Goal: Task Accomplishment & Management: Manage account settings

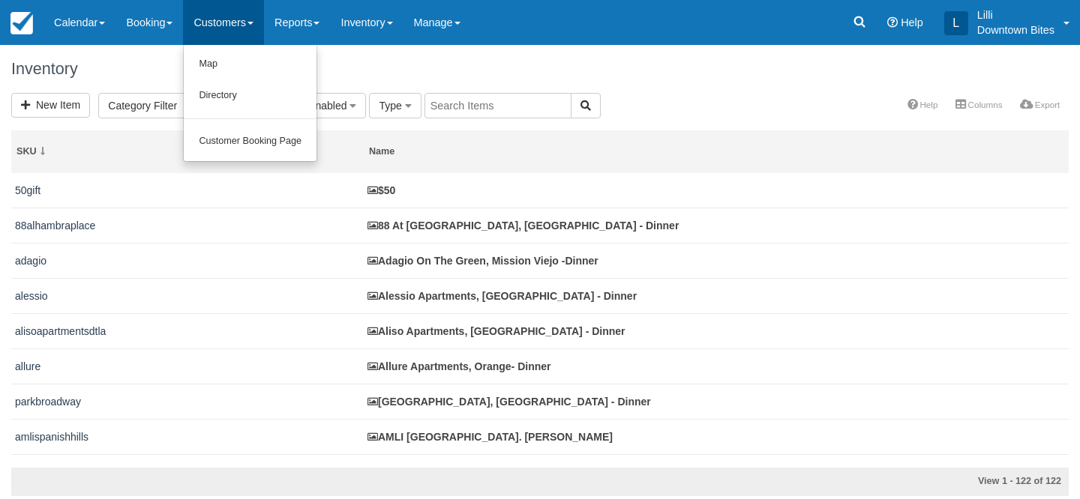
select select
click at [226, 101] on link "Directory" at bounding box center [250, 95] width 133 height 31
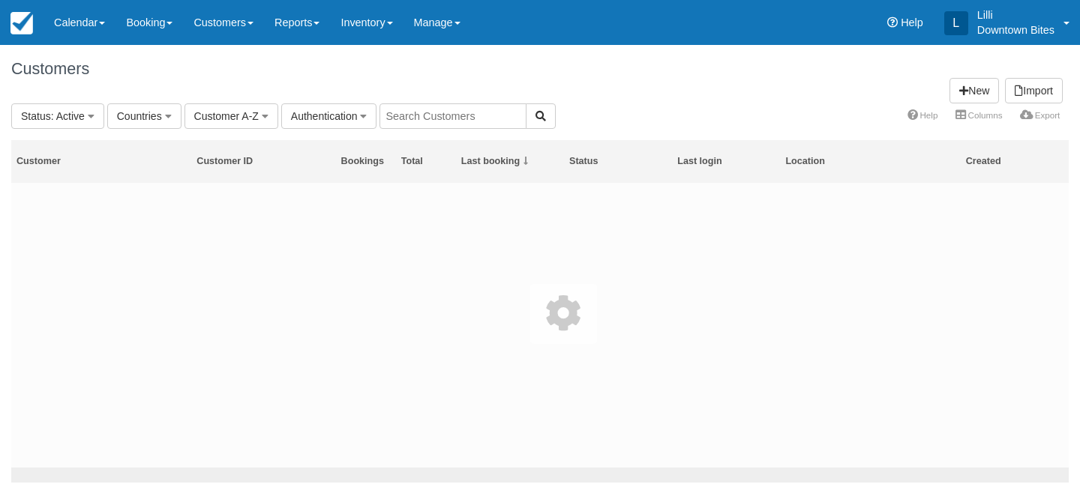
click at [417, 112] on body "Menu Calendar Customer Inventory Month Week Day Booking Daily Manifest Daily Li…" at bounding box center [540, 249] width 1080 height 499
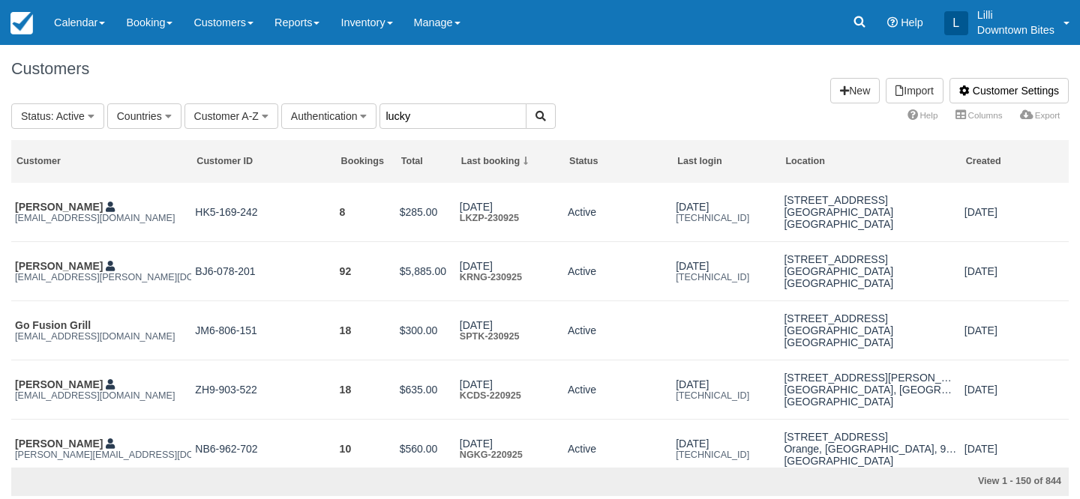
type input "lucky"
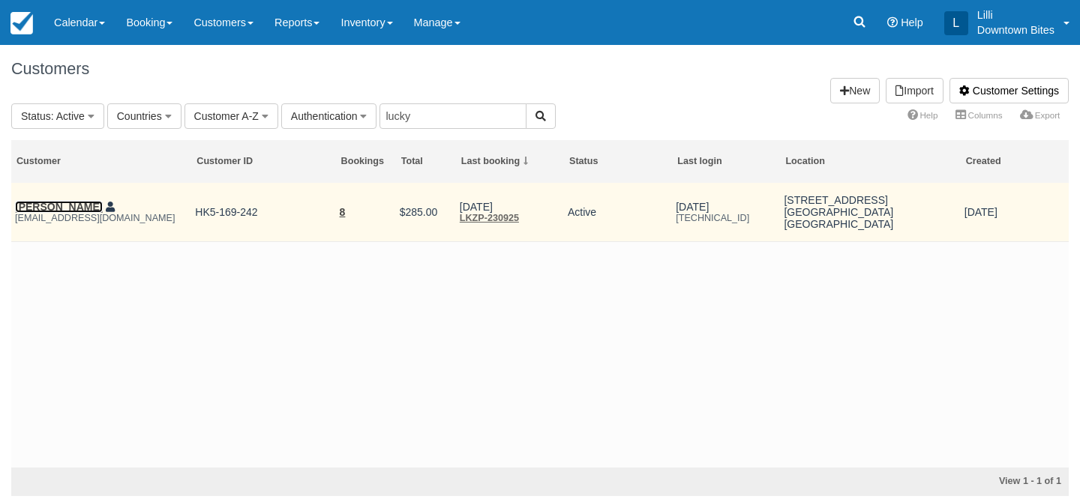
click at [39, 210] on link "Hany Ghaly" at bounding box center [59, 207] width 88 height 12
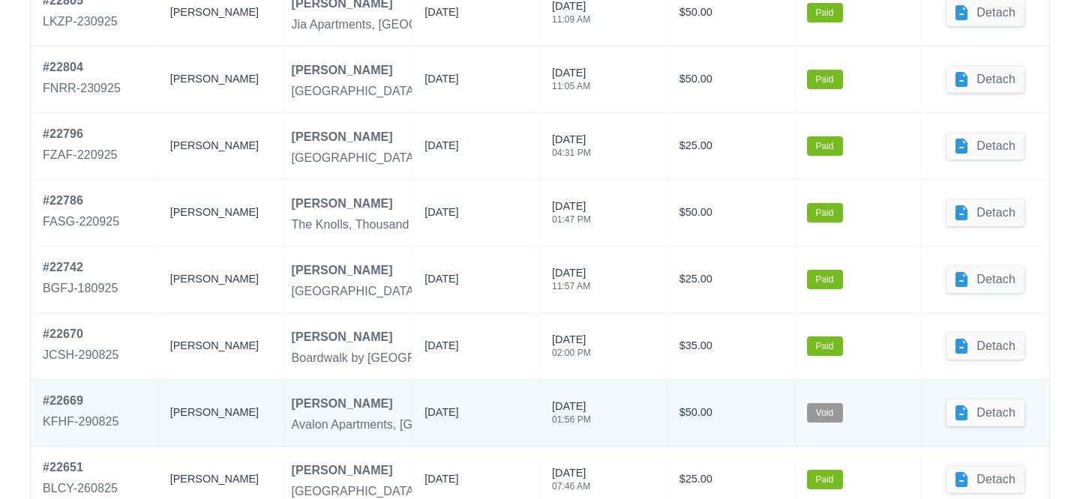
scroll to position [839, 0]
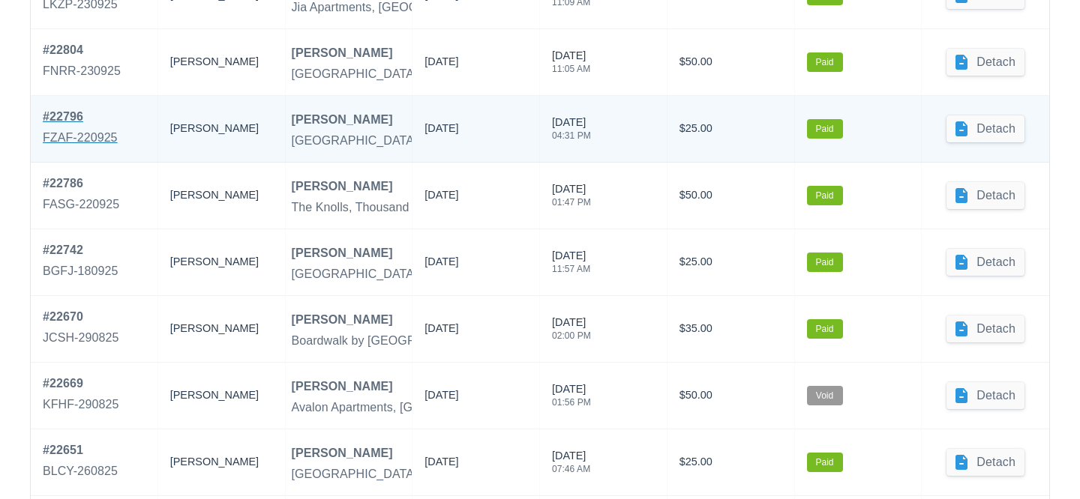
click at [50, 116] on div "# 22796" at bounding box center [80, 117] width 75 height 18
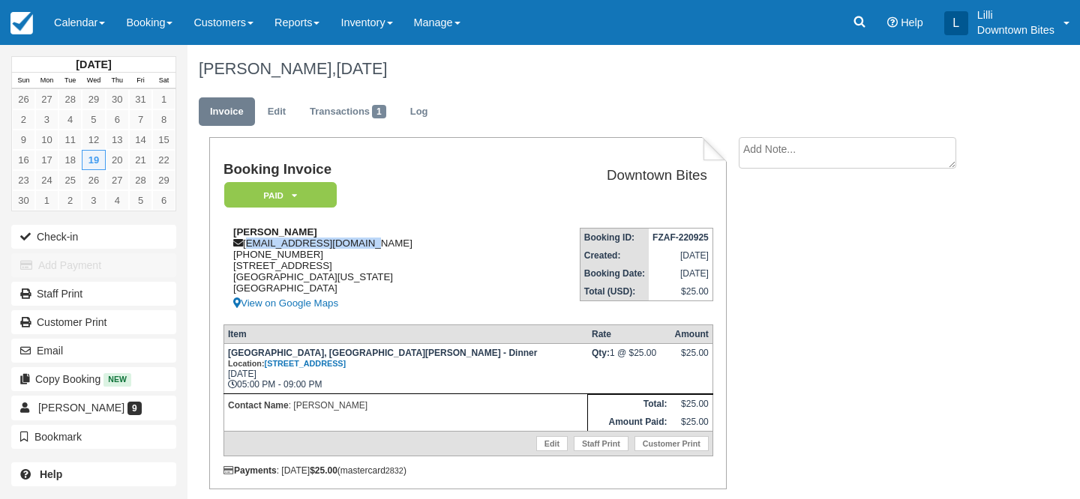
drag, startPoint x: 373, startPoint y: 244, endPoint x: 246, endPoint y: 250, distance: 126.9
click at [246, 250] on div "Hany Ghaly luckykebabca@gmail.com 1 (908) 499-3121 6551 WARNER AVE APT 67 Hunti…" at bounding box center [366, 269] width 286 height 86
copy div "[EMAIL_ADDRESS][DOMAIN_NAME]"
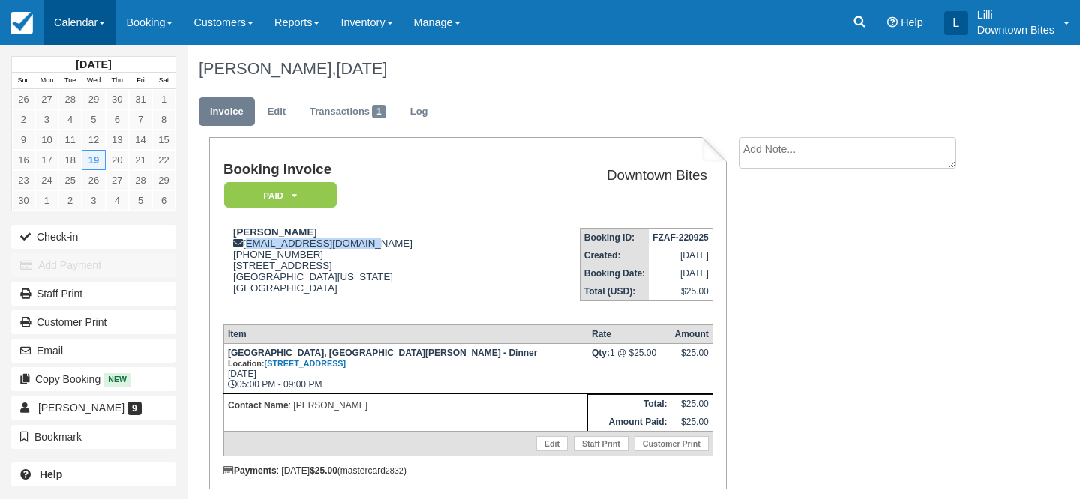
click at [67, 29] on link "Calendar" at bounding box center [79, 22] width 72 height 45
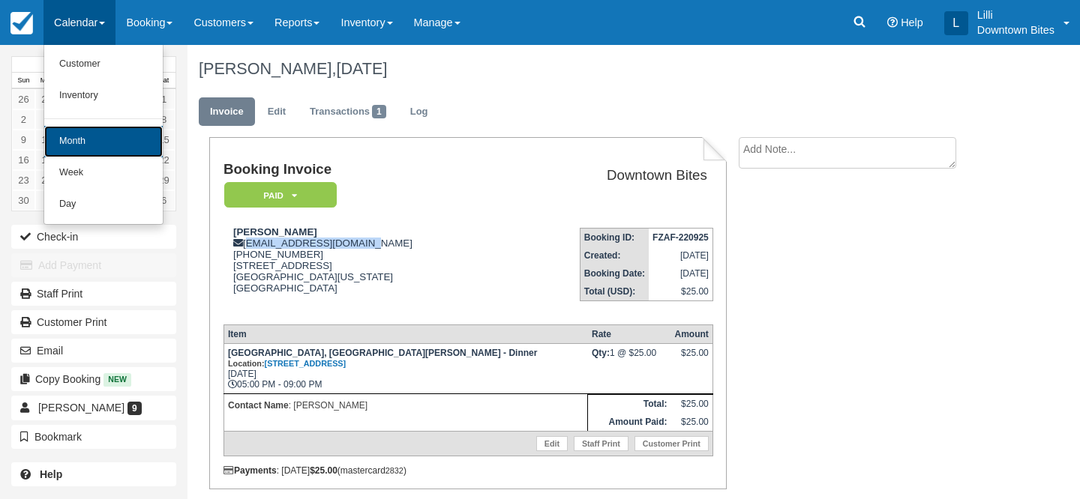
click at [85, 133] on link "Month" at bounding box center [103, 141] width 118 height 31
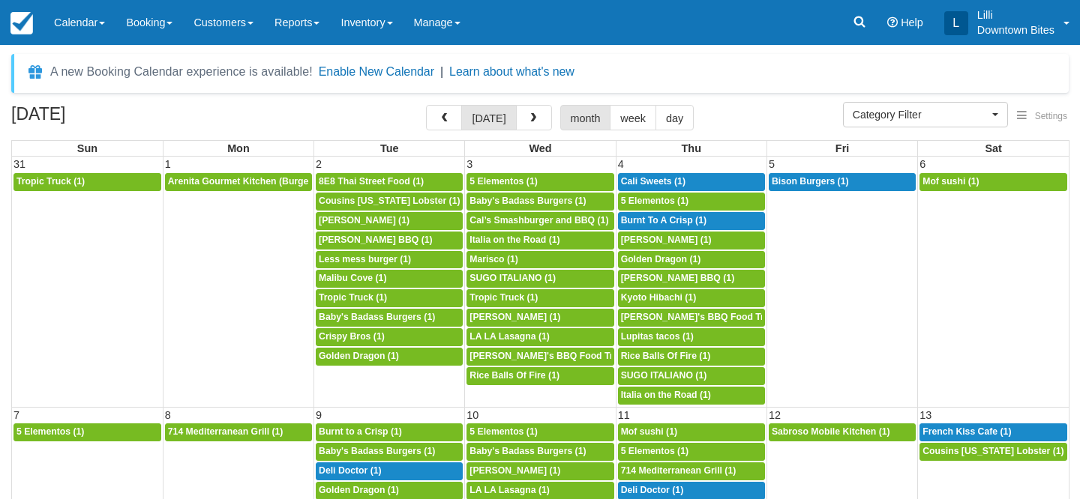
select select
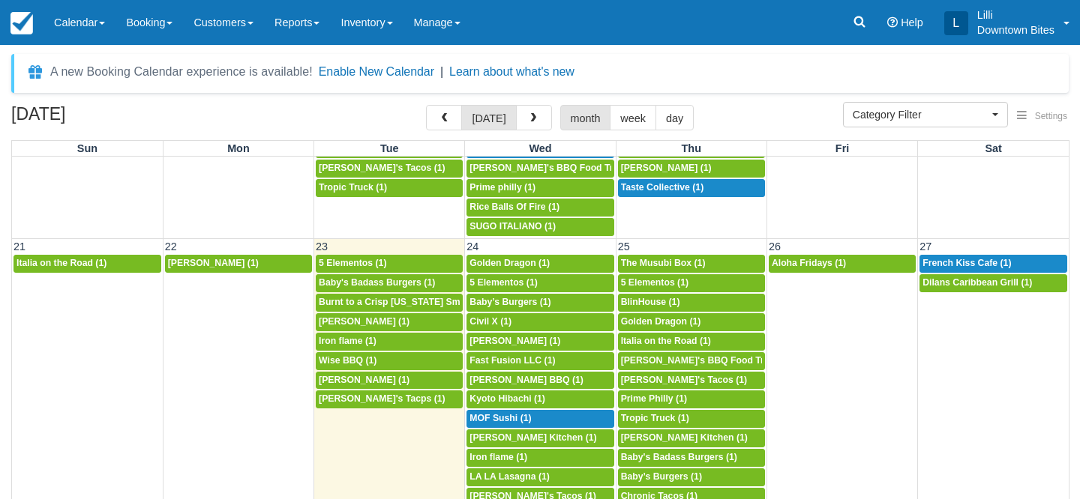
scroll to position [800, 0]
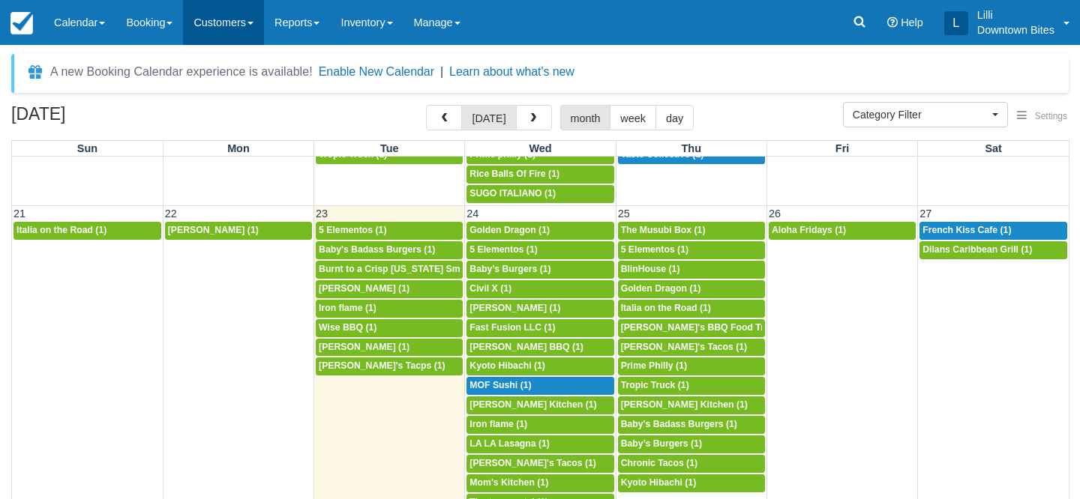
click at [212, 21] on link "Customers" at bounding box center [223, 22] width 81 height 45
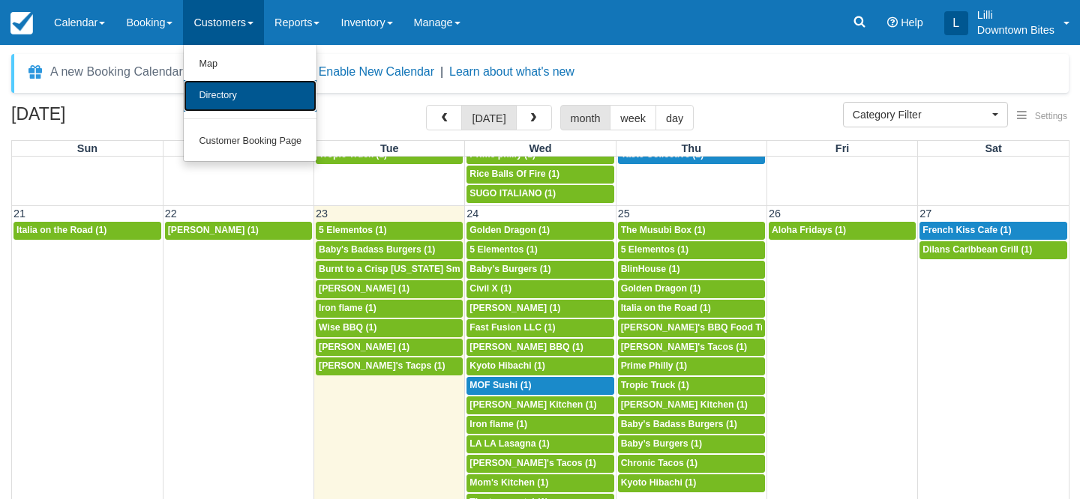
click at [229, 95] on link "Directory" at bounding box center [250, 95] width 133 height 31
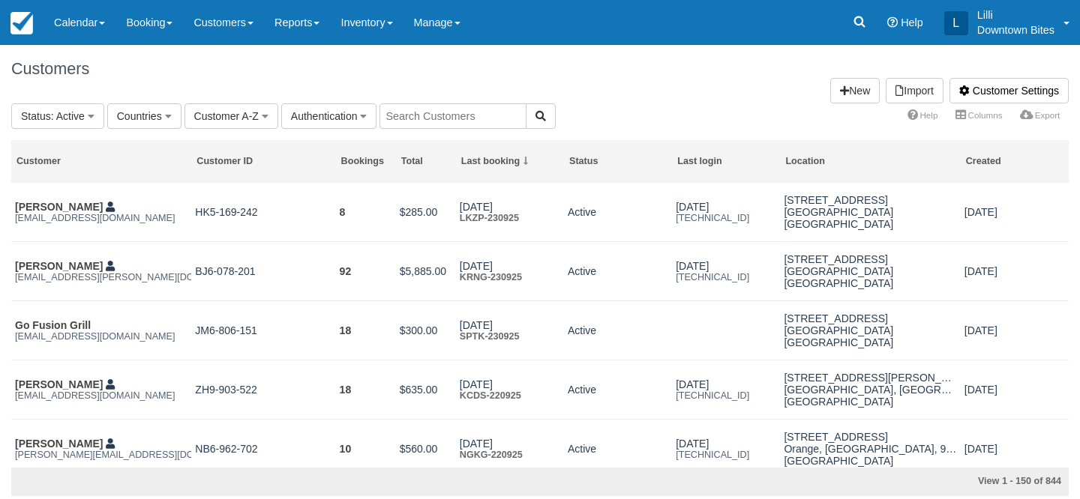
click at [472, 115] on input "text" at bounding box center [452, 115] width 147 height 25
type input "[PERSON_NAME]"
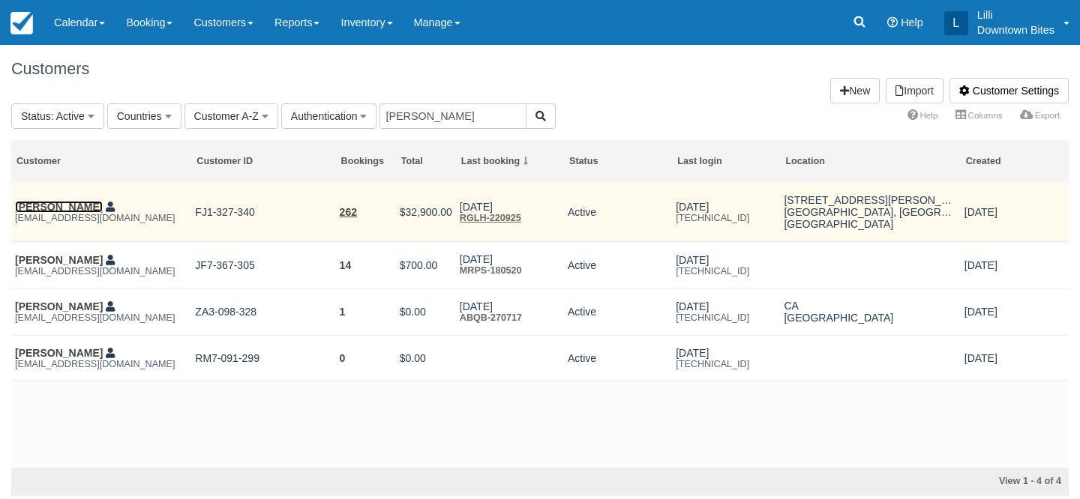
click at [64, 211] on link "[PERSON_NAME]" at bounding box center [59, 207] width 88 height 12
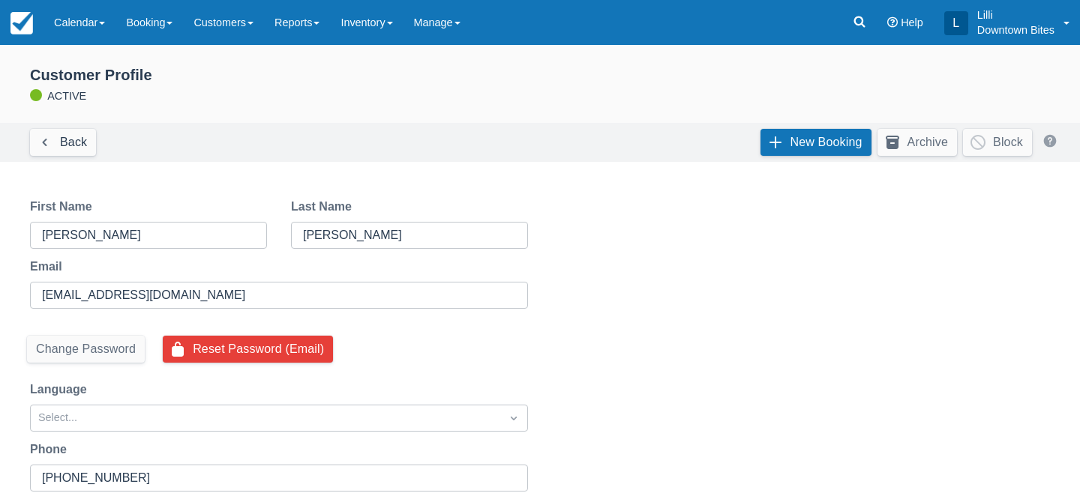
select select "50"
click at [785, 143] on link "New Booking" at bounding box center [815, 142] width 111 height 27
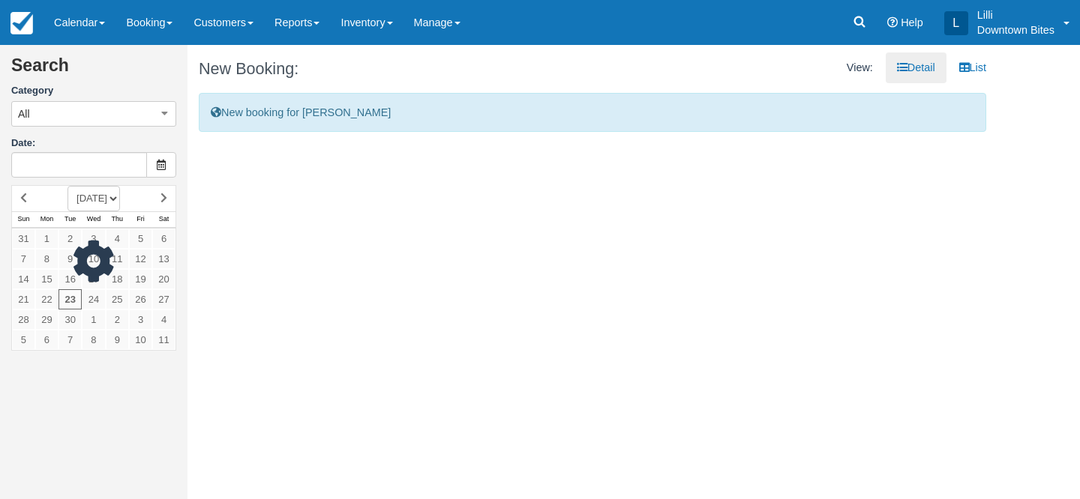
type input "[DATE]"
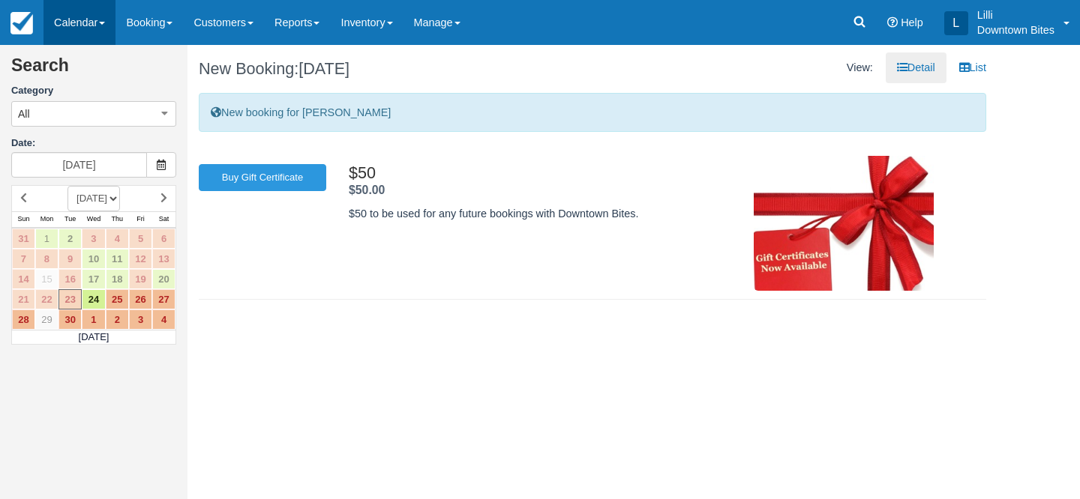
click at [82, 18] on link "Calendar" at bounding box center [79, 22] width 72 height 45
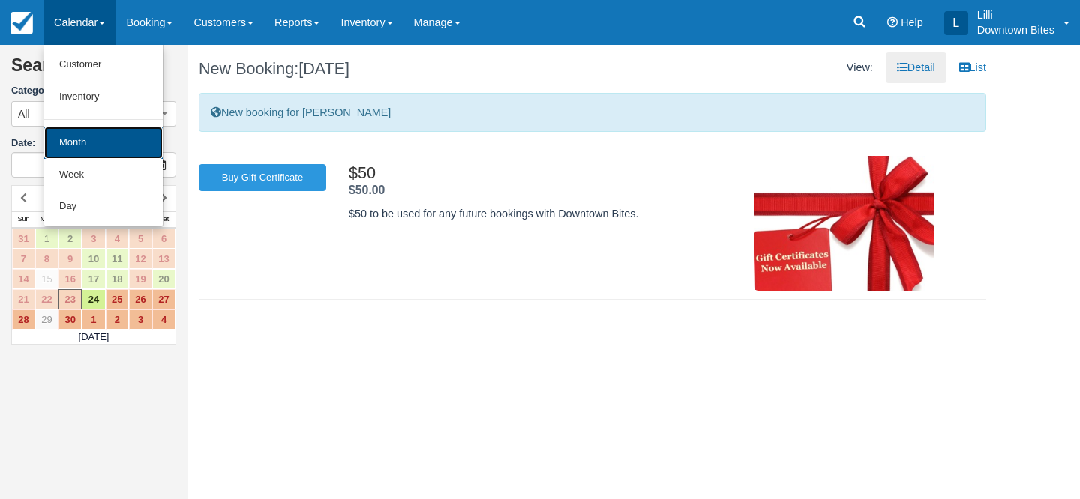
click at [81, 134] on link "Month" at bounding box center [103, 143] width 118 height 32
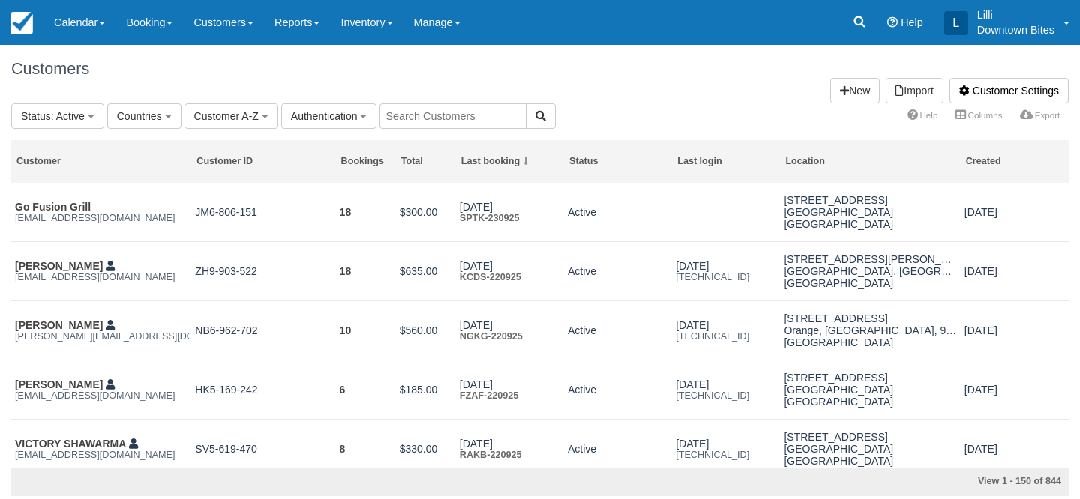
click at [437, 120] on input "text" at bounding box center [452, 115] width 147 height 25
type input "josep"
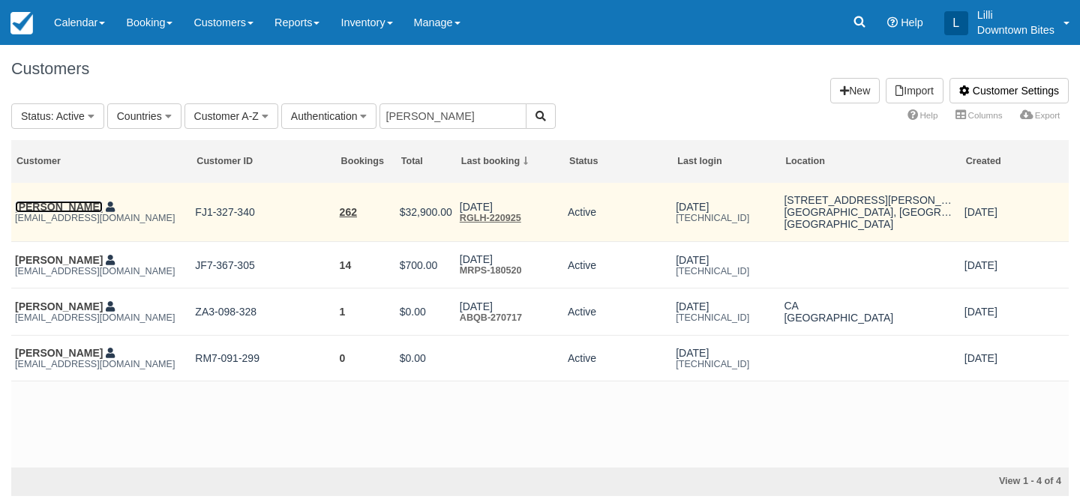
click at [58, 211] on link "Josephine Chau" at bounding box center [59, 207] width 88 height 12
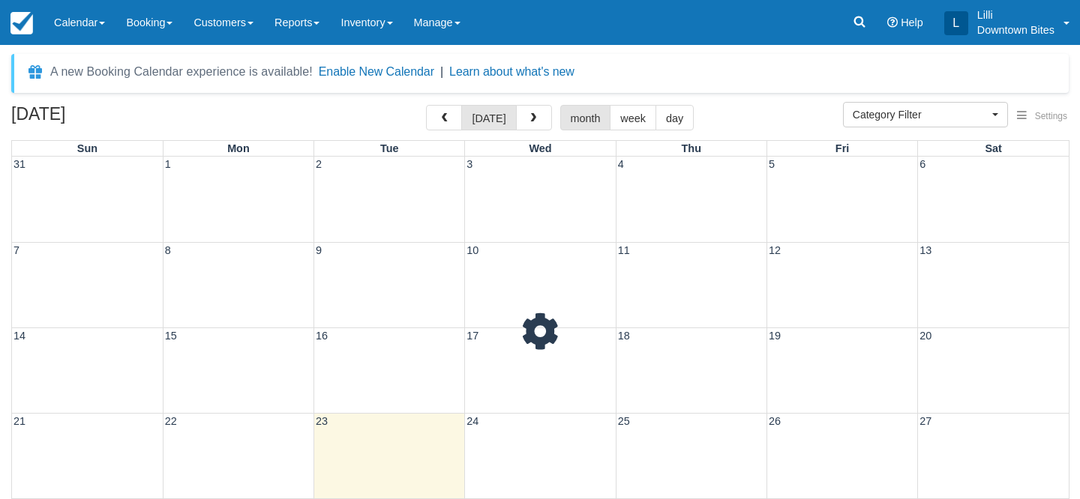
select select
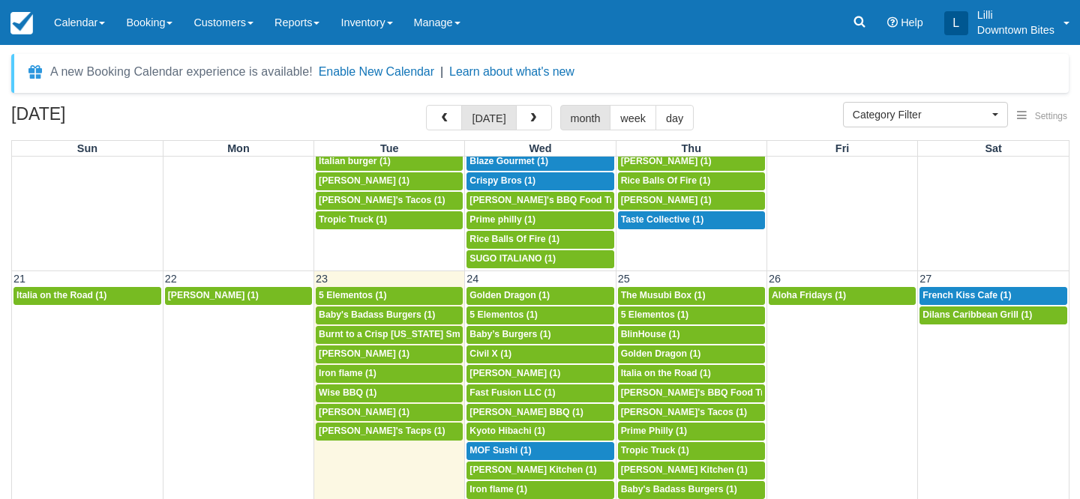
scroll to position [736, 0]
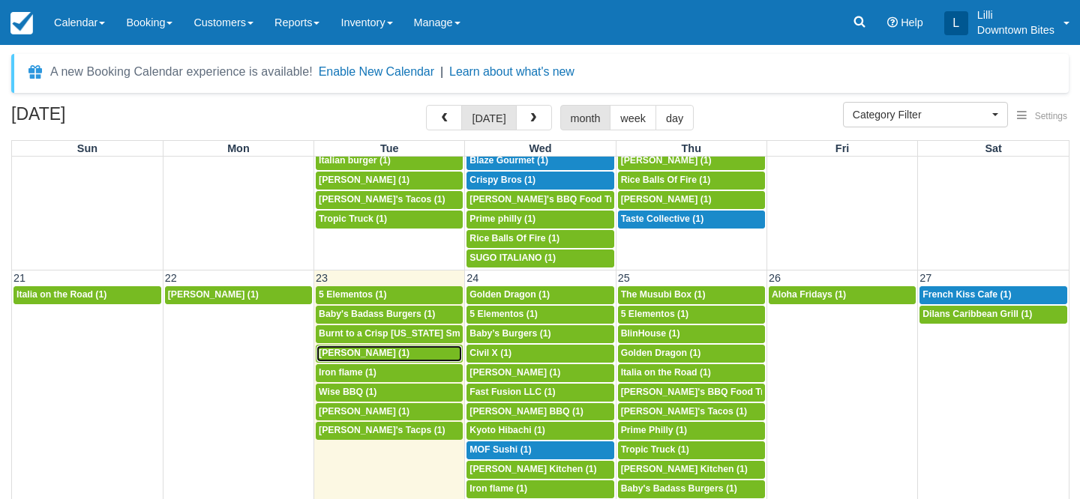
click at [367, 356] on span "[PERSON_NAME] (1)" at bounding box center [364, 353] width 91 height 10
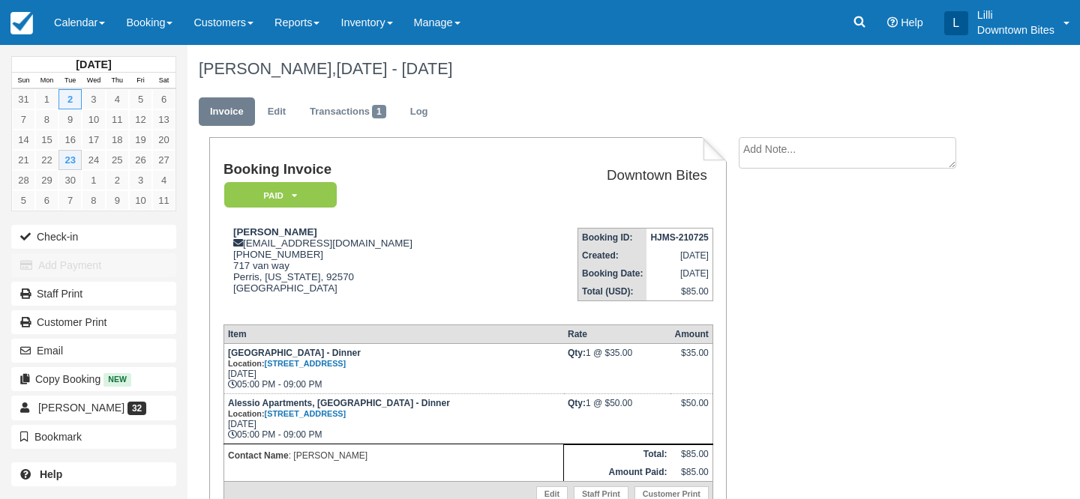
click at [735, 148] on div "Create Show on invoice" at bounding box center [862, 157] width 270 height 40
click at [761, 148] on textarea at bounding box center [847, 152] width 217 height 31
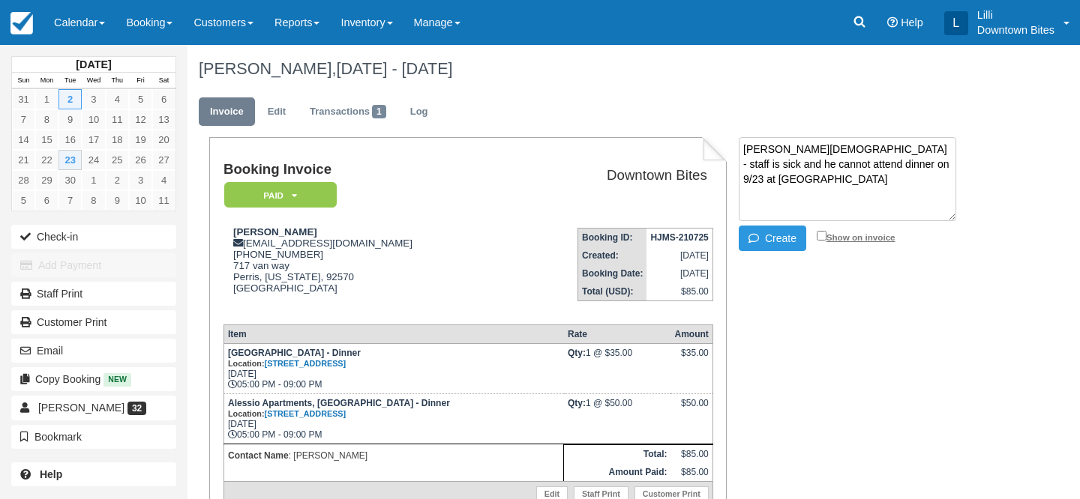
type textarea "Per Cristian - staff is sick and he cannot attend dinner on 9/23 at Alesslio"
click at [823, 238] on input "Show on invoice" at bounding box center [822, 236] width 10 height 10
checkbox input "true"
click at [749, 244] on button "Create" at bounding box center [772, 238] width 67 height 25
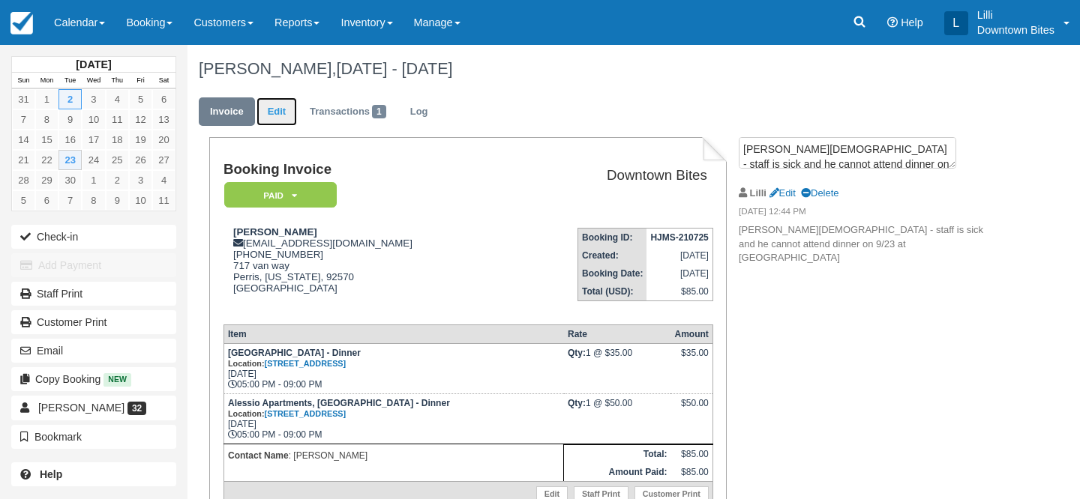
click at [269, 108] on link "Edit" at bounding box center [276, 111] width 40 height 29
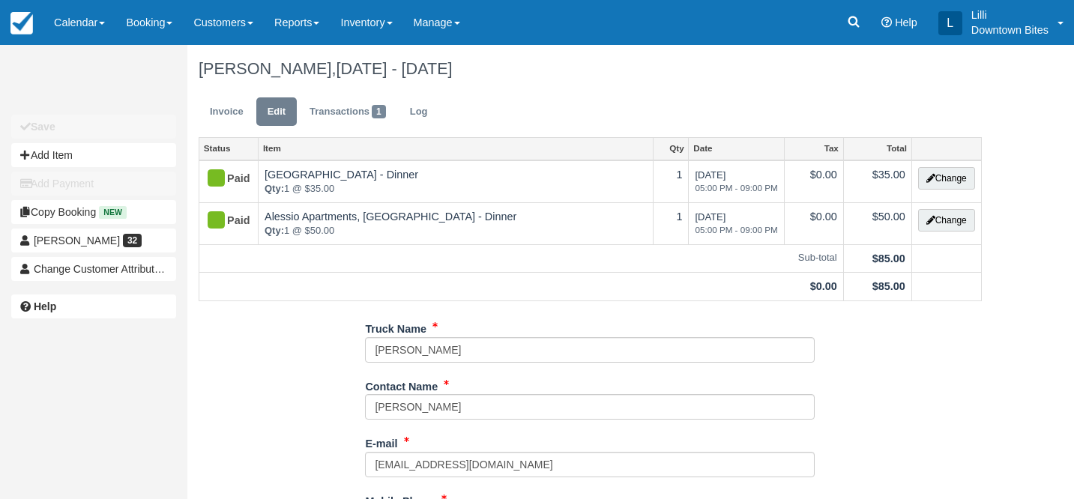
type input "[PHONE_NUMBER]"
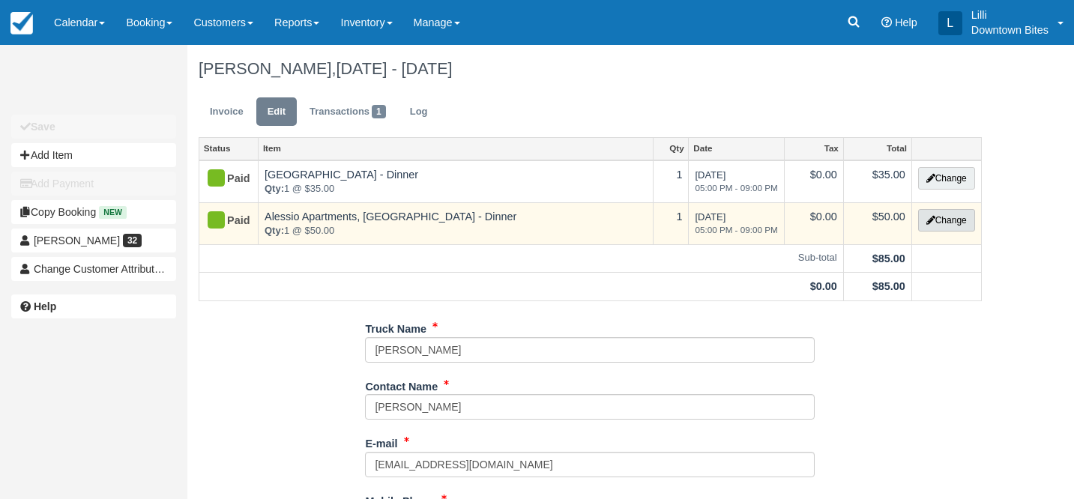
click at [961, 227] on button "Change" at bounding box center [946, 220] width 57 height 22
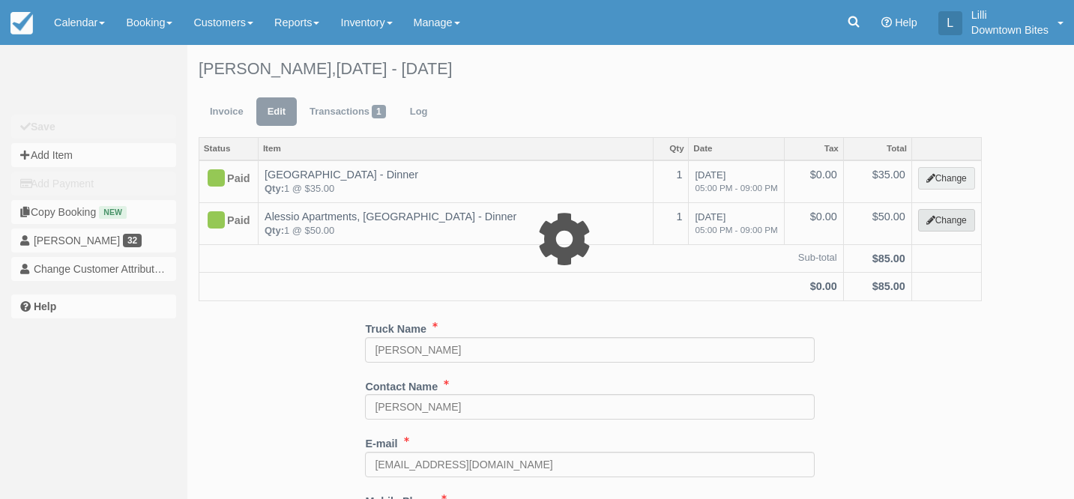
select select "2"
type input "50.00"
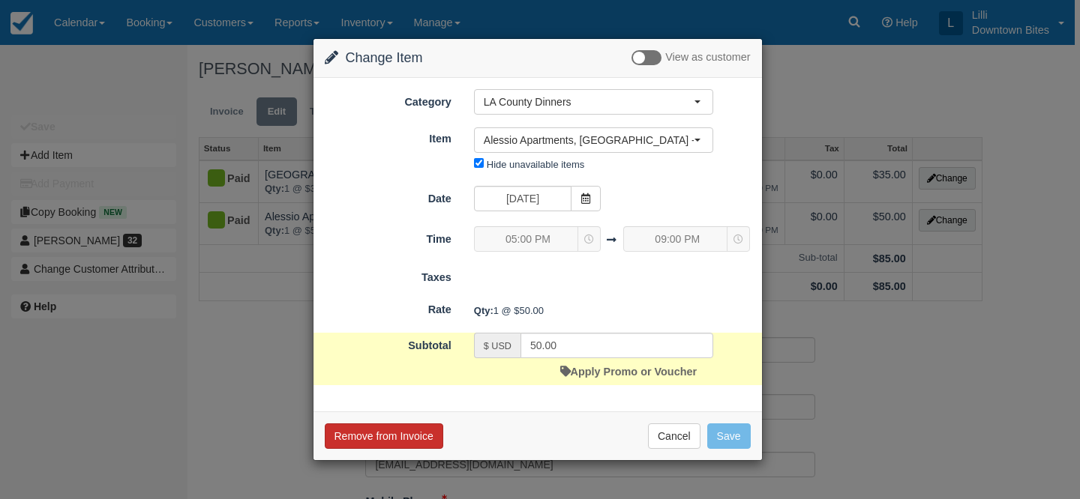
click at [412, 436] on button "Remove from Invoice" at bounding box center [384, 436] width 118 height 25
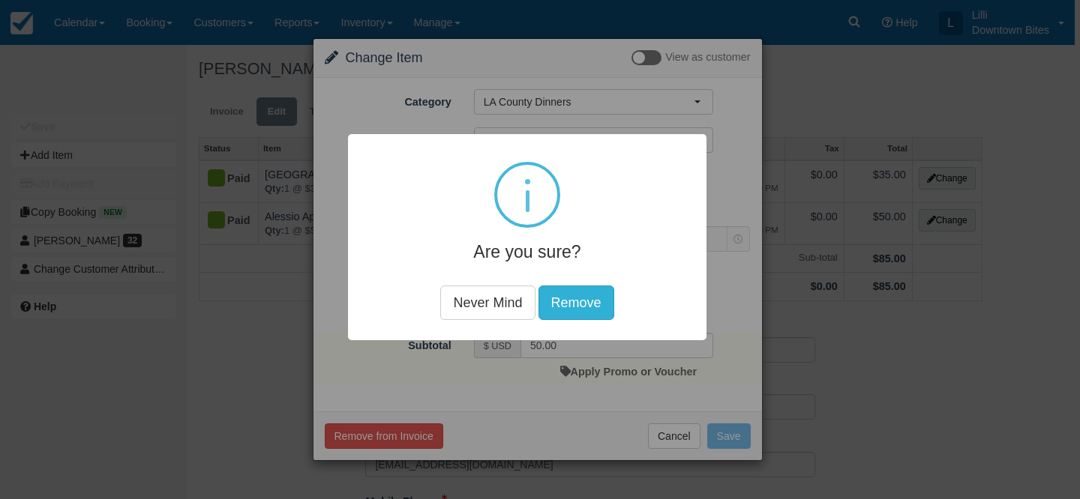
click at [554, 309] on button "Remove" at bounding box center [576, 303] width 76 height 34
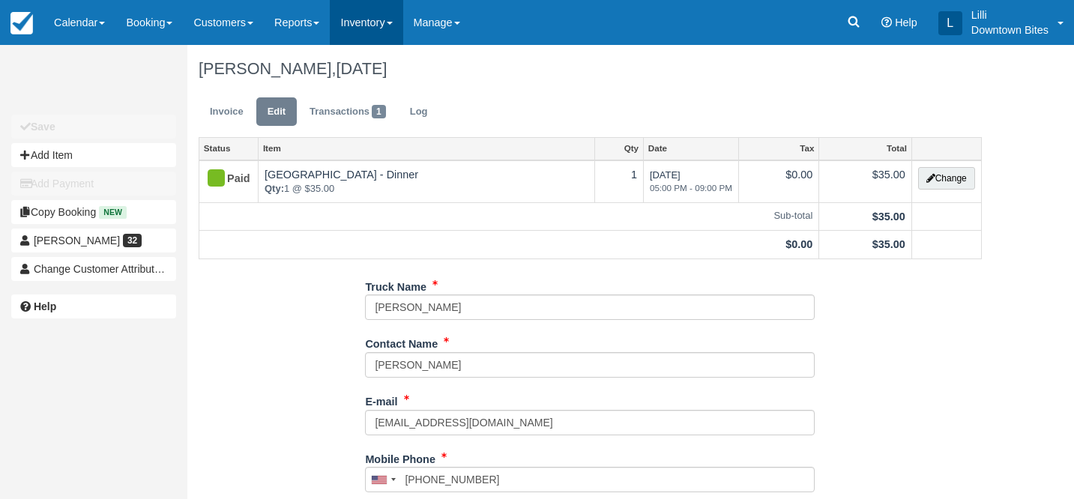
click at [355, 21] on link "Inventory" at bounding box center [366, 22] width 73 height 45
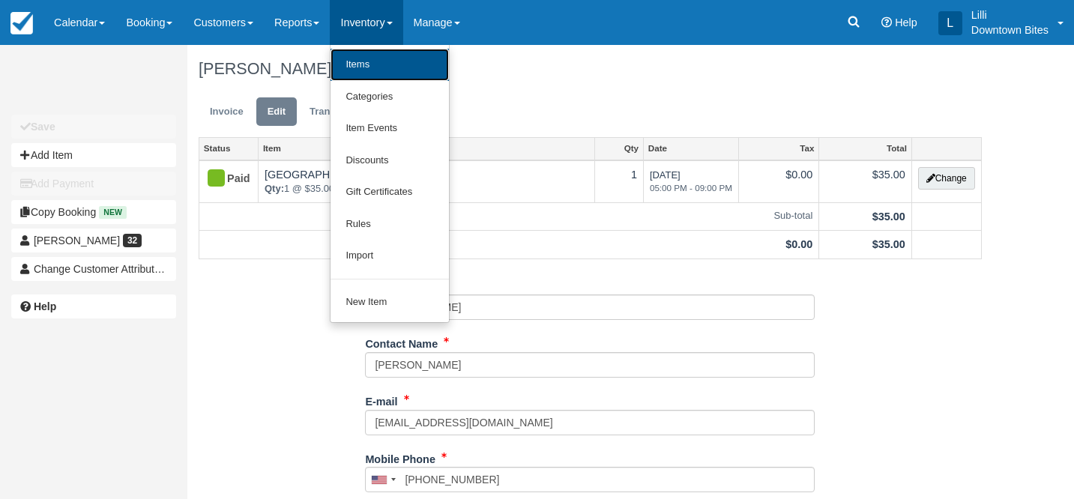
click at [376, 63] on link "Items" at bounding box center [390, 65] width 118 height 32
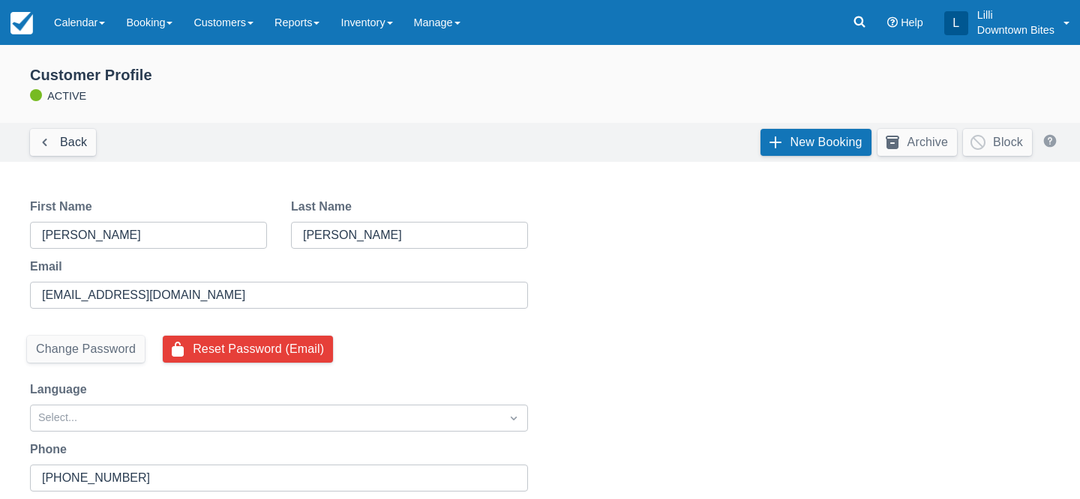
select select "50"
click at [795, 132] on link "New Booking" at bounding box center [815, 142] width 111 height 27
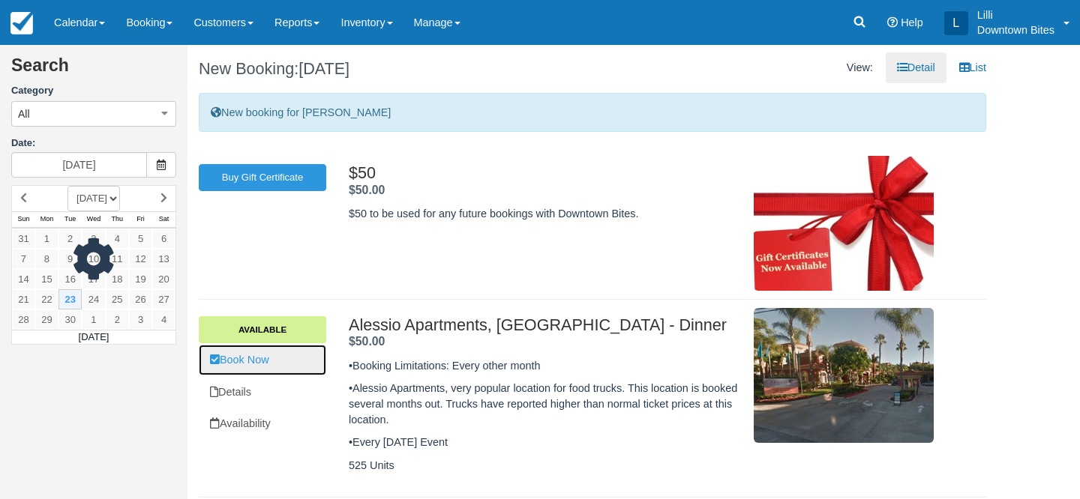
click at [259, 358] on link "Book Now" at bounding box center [262, 360] width 127 height 31
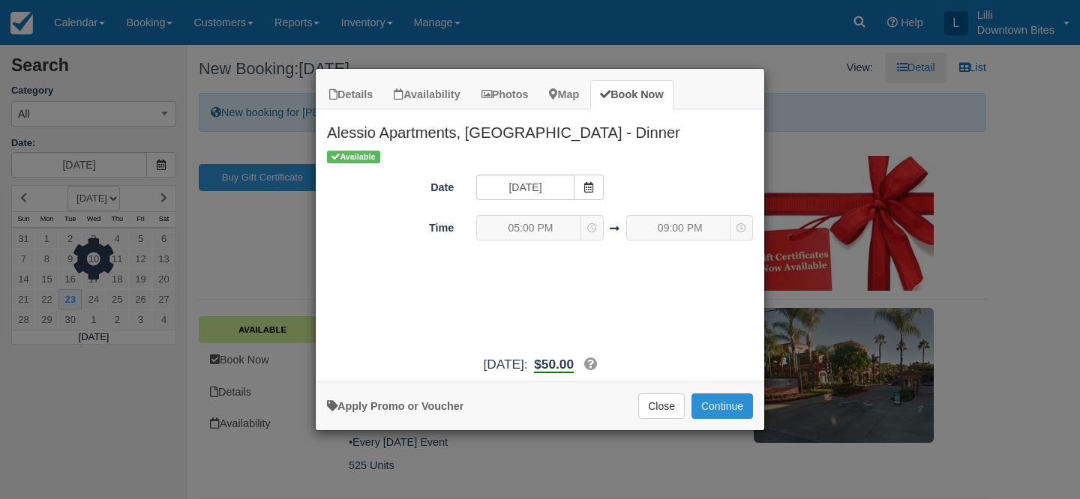
click at [713, 409] on button "Continue" at bounding box center [721, 406] width 61 height 25
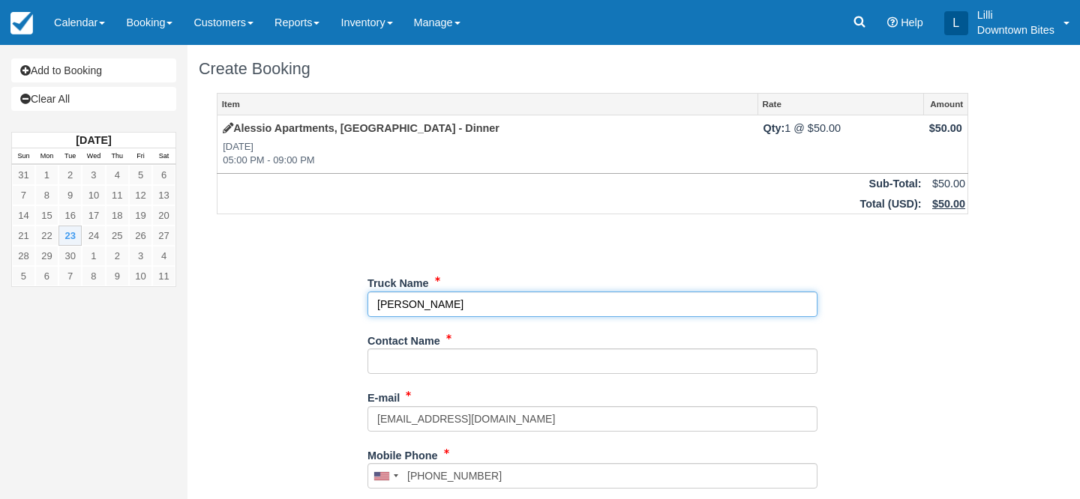
drag, startPoint x: 460, startPoint y: 295, endPoint x: 344, endPoint y: 292, distance: 116.3
click at [344, 293] on div "Item Rate Amount Alessio Apartments, [GEOGRAPHIC_DATA] - Dinner [DATE] 05:00 PM…" at bounding box center [592, 476] width 787 height 767
drag, startPoint x: 478, startPoint y: 300, endPoint x: 227, endPoint y: 296, distance: 251.2
click at [227, 298] on div "Item Rate Amount Alessio Apartments, [GEOGRAPHIC_DATA] - Dinner [DATE] 05:00 PM…" at bounding box center [592, 476] width 787 height 767
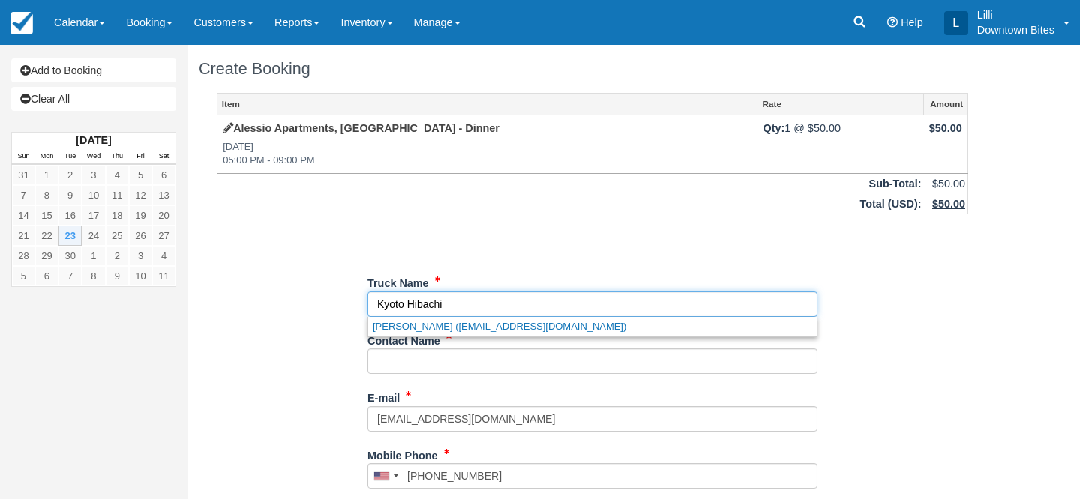
type input "Kyoto Hibachi"
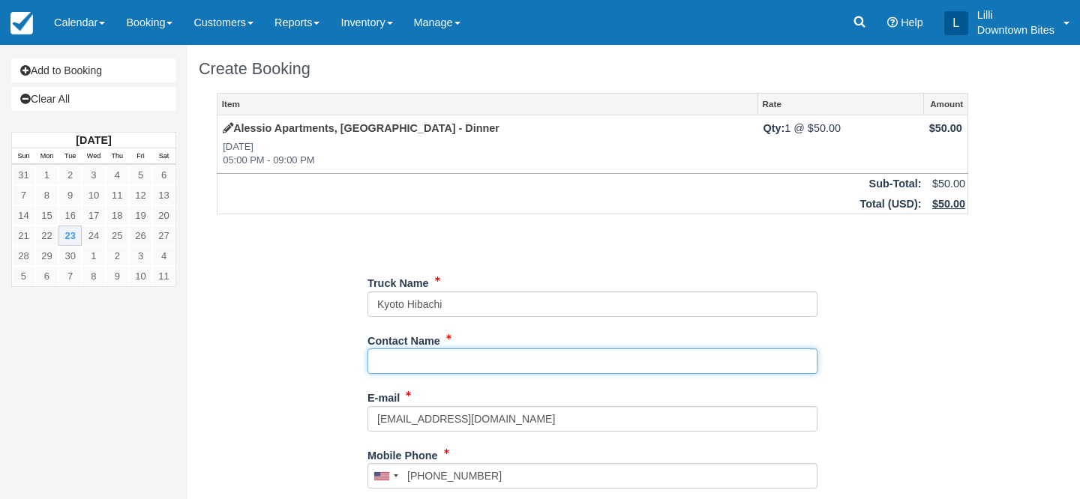
paste input "[PERSON_NAME]"
type input "[PERSON_NAME]"
type input "[PHONE_NUMBER]"
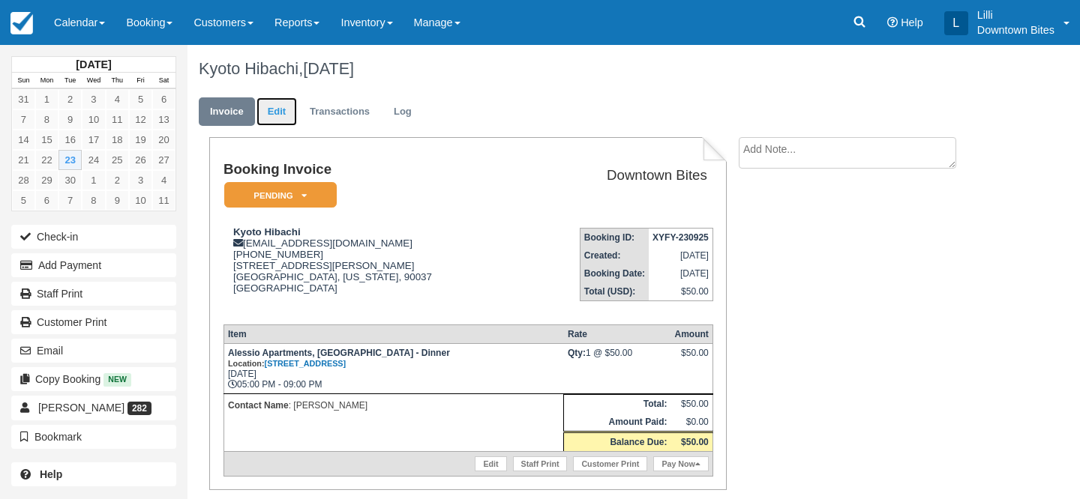
click at [265, 109] on link "Edit" at bounding box center [276, 111] width 40 height 29
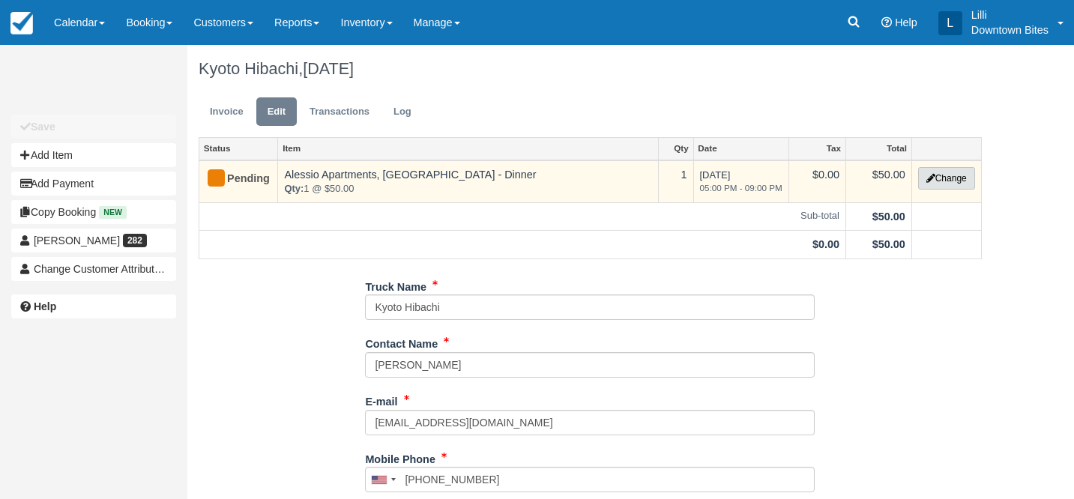
click at [949, 173] on button "Change" at bounding box center [946, 178] width 57 height 22
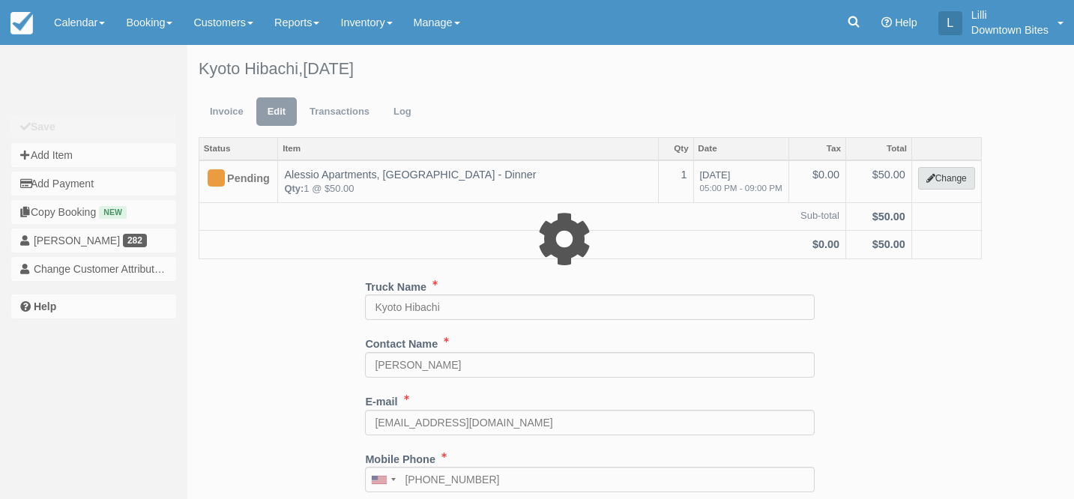
select select "2"
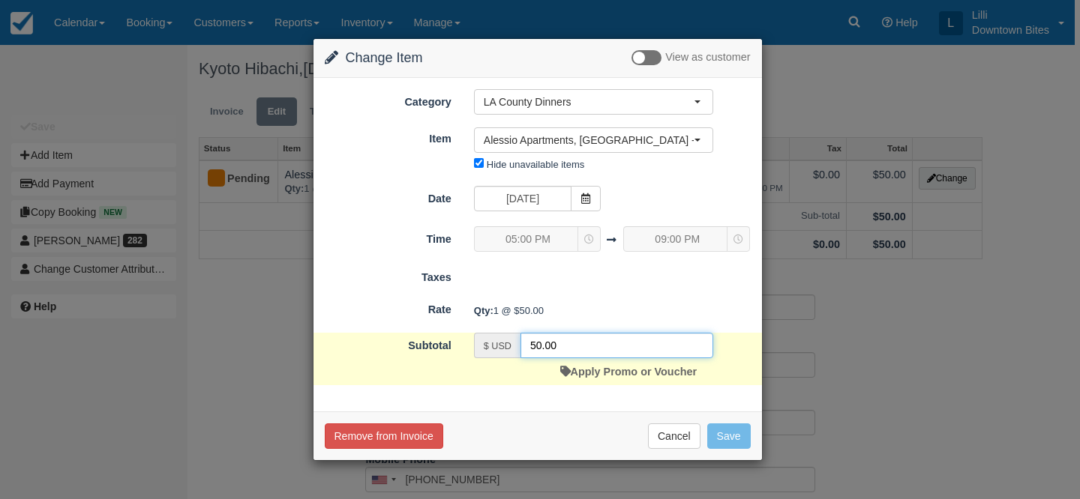
click at [541, 345] on input "50.00" at bounding box center [616, 345] width 193 height 25
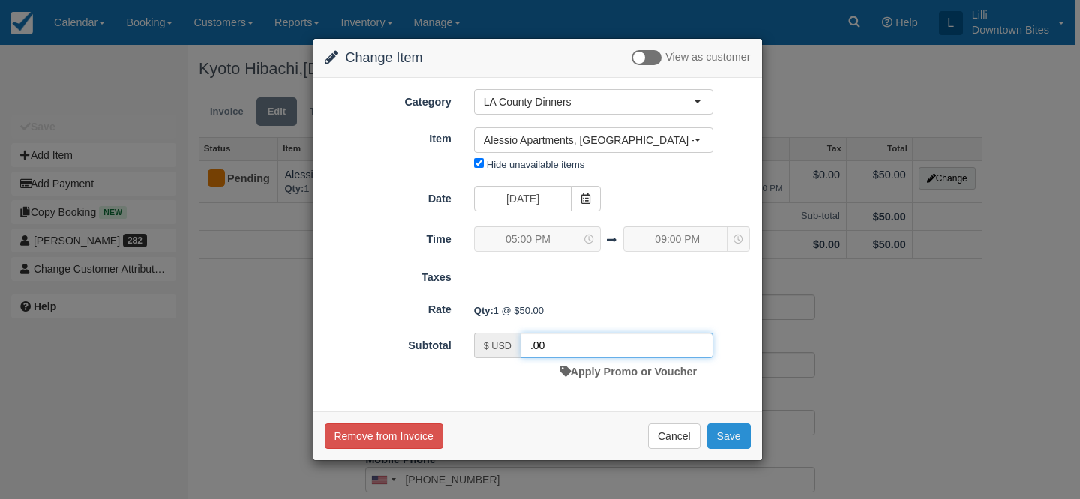
type input ".00"
click at [735, 436] on button "Save" at bounding box center [728, 436] width 43 height 25
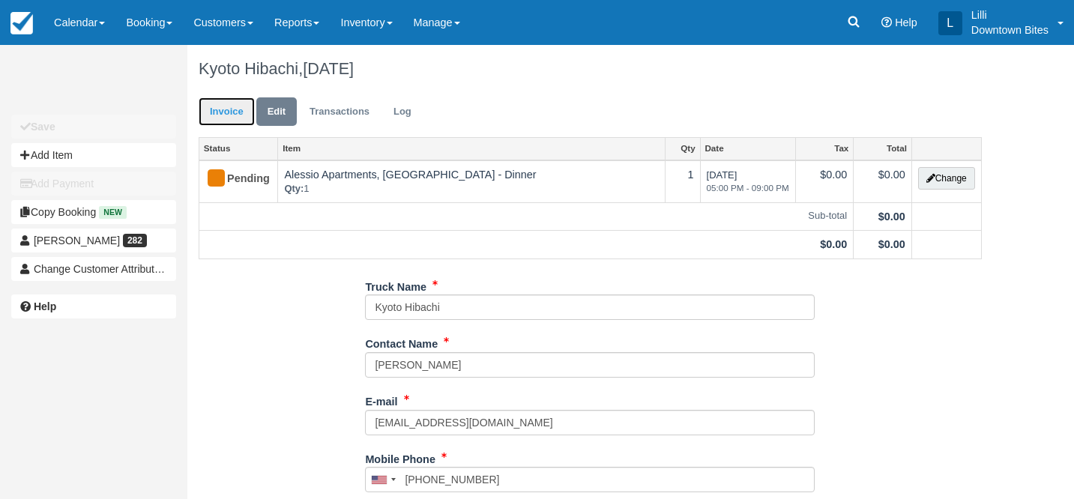
click at [214, 110] on link "Invoice" at bounding box center [227, 111] width 56 height 29
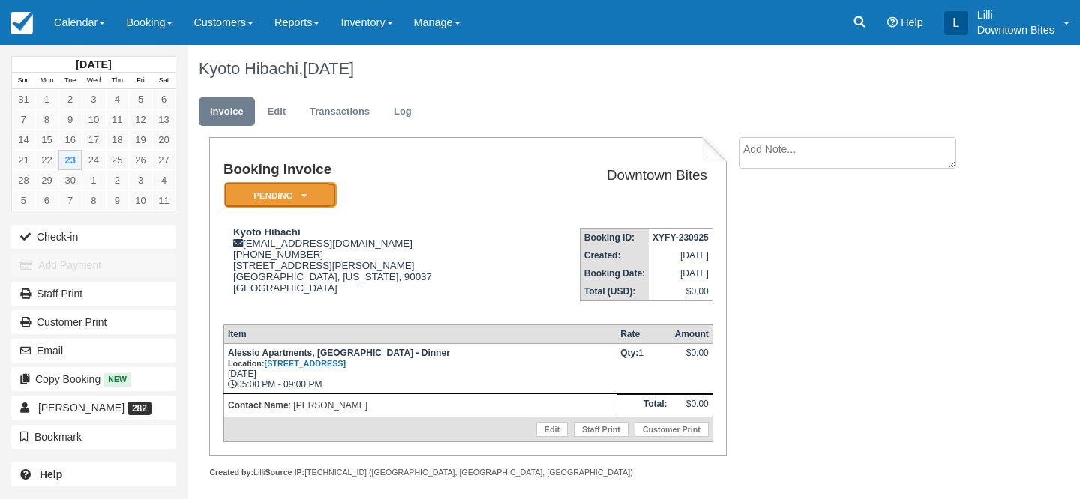
click at [250, 199] on em "Pending" at bounding box center [280, 195] width 112 height 26
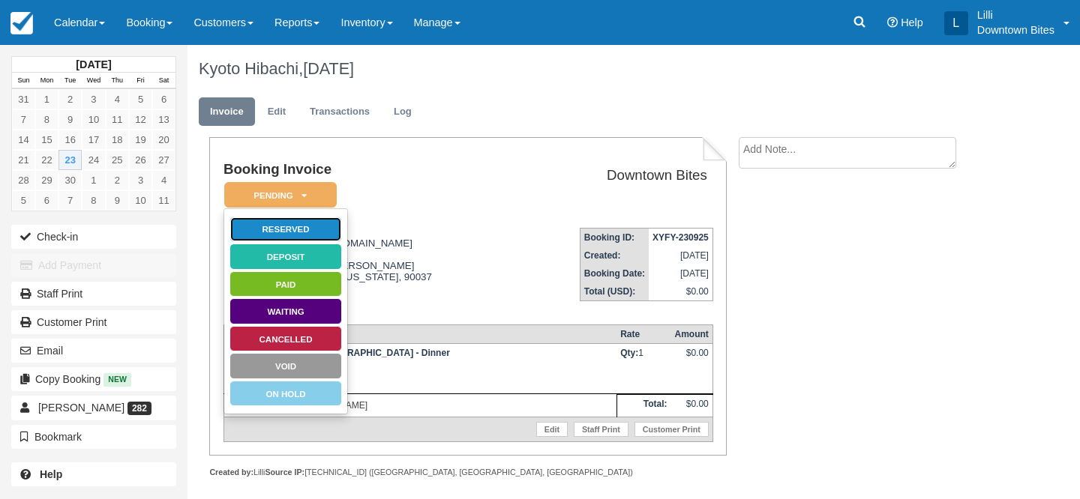
click at [321, 228] on link "Reserved" at bounding box center [285, 230] width 112 height 26
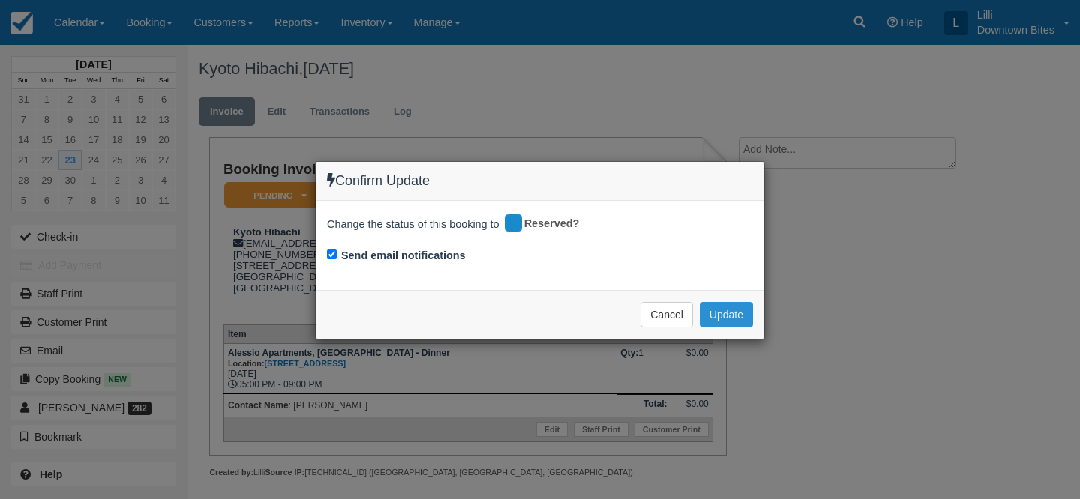
click at [736, 316] on button "Update" at bounding box center [726, 314] width 53 height 25
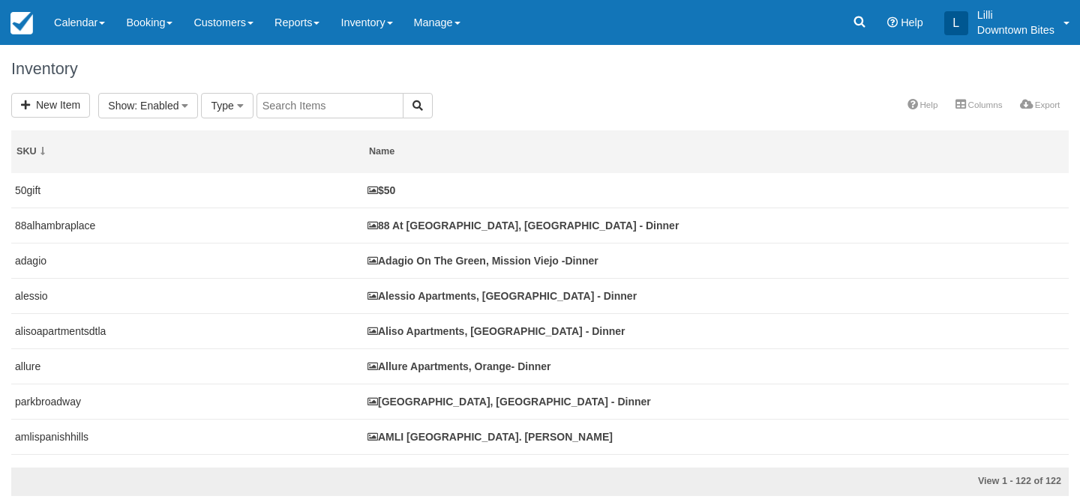
select select
click at [475, 104] on input "text" at bounding box center [497, 105] width 147 height 25
type input "heritage"
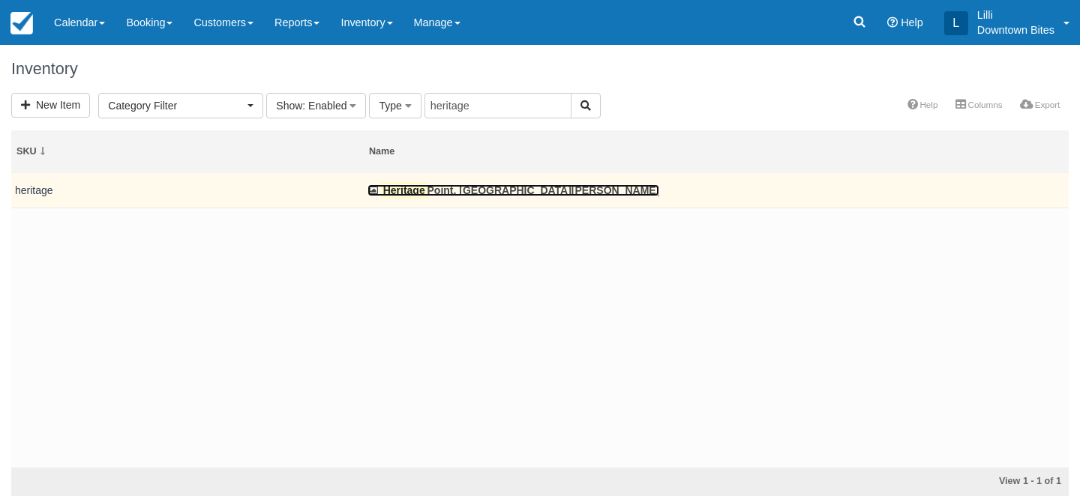
click at [439, 190] on link "[GEOGRAPHIC_DATA], [GEOGRAPHIC_DATA] - Dinner" at bounding box center [513, 190] width 292 height 12
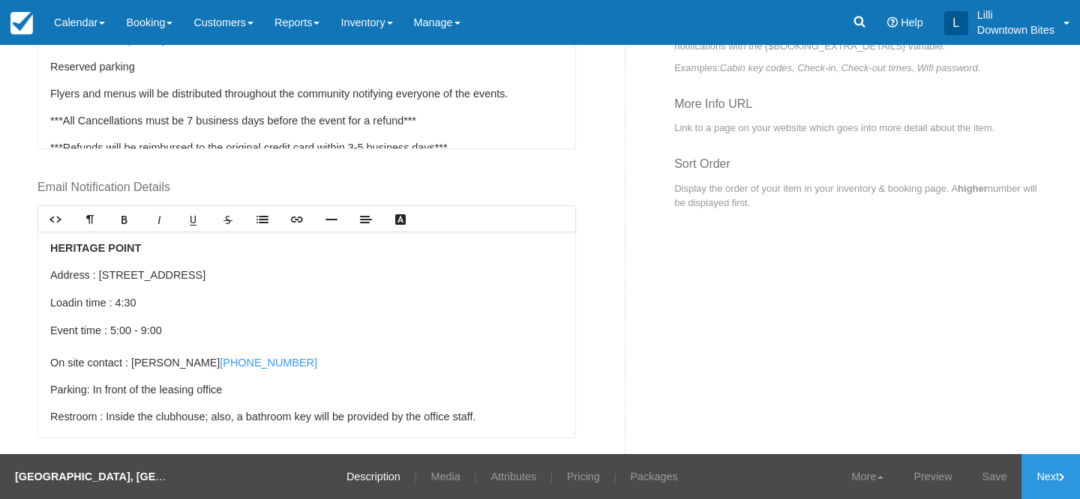
scroll to position [754, 0]
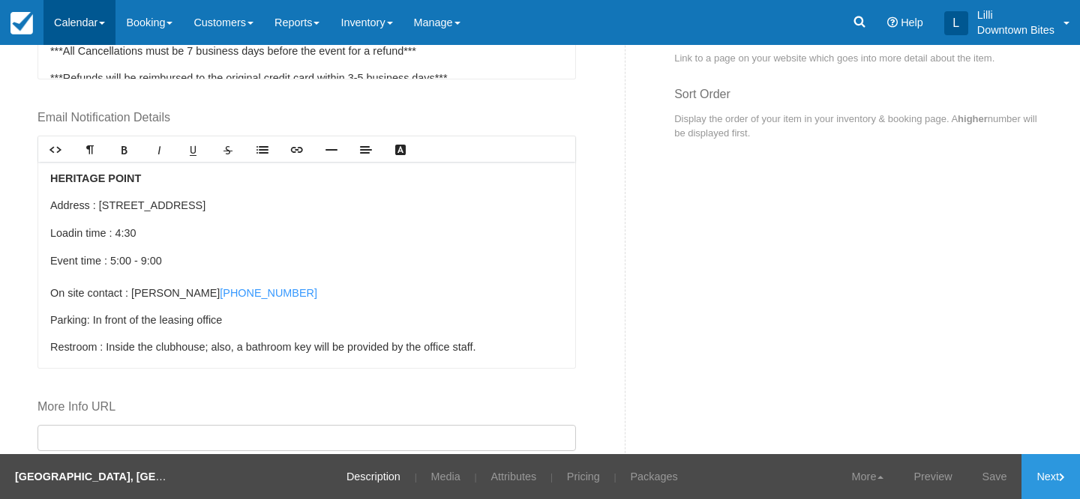
click at [73, 18] on link "Calendar" at bounding box center [79, 22] width 72 height 45
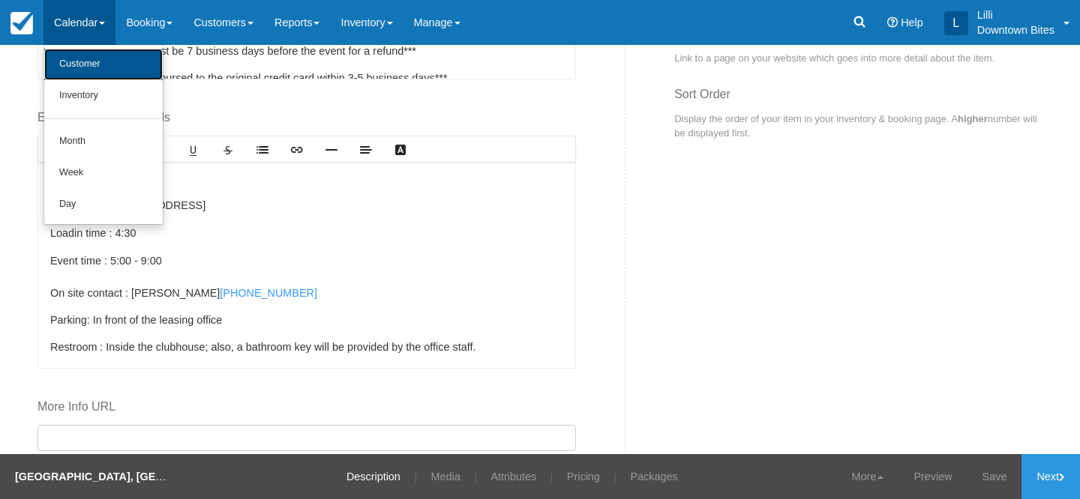
click at [96, 63] on link "Customer" at bounding box center [103, 64] width 118 height 31
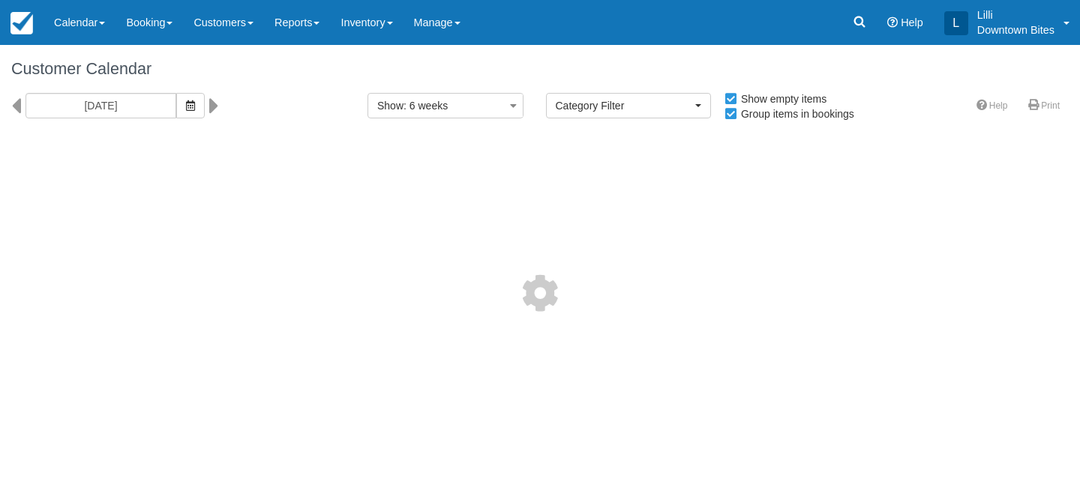
select select
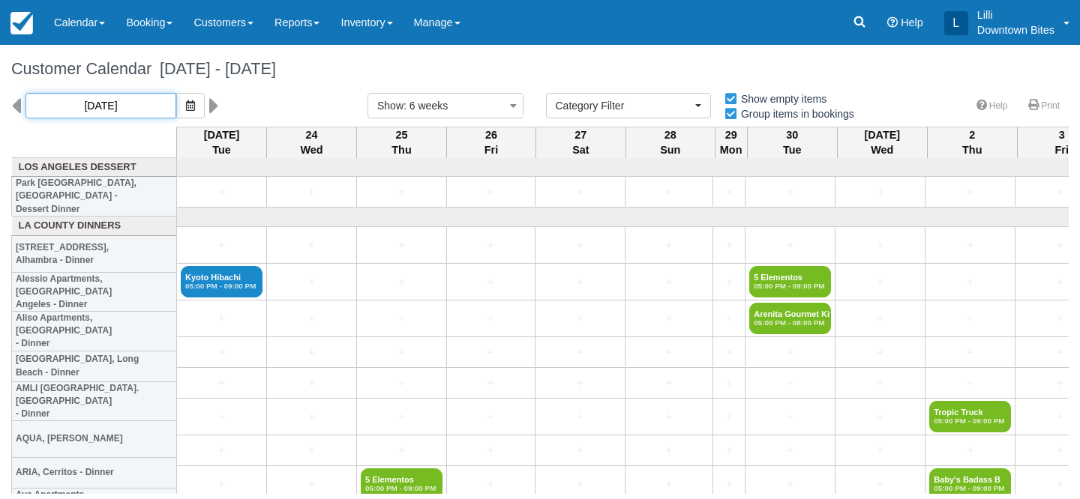
click at [100, 105] on input "[DATE]" at bounding box center [100, 105] width 151 height 25
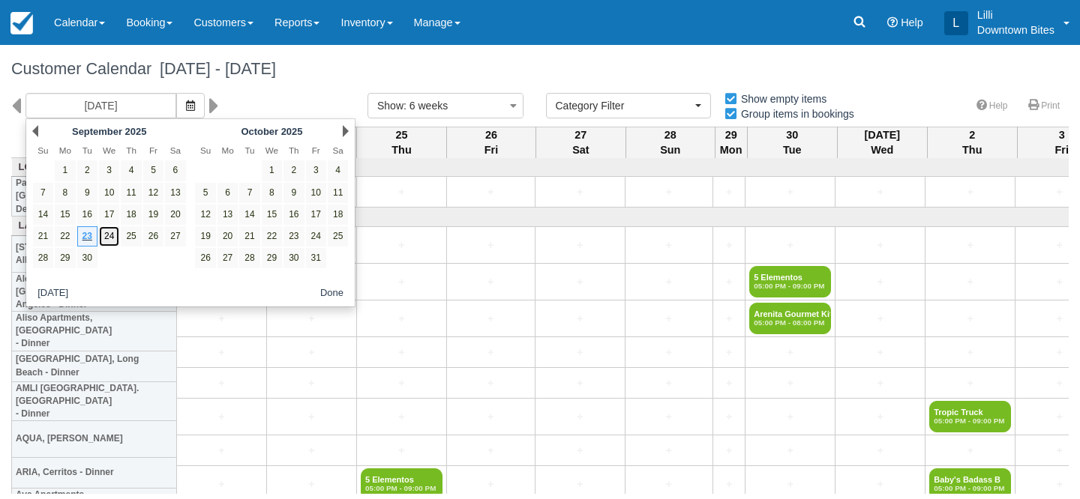
click at [113, 233] on link "24" at bounding box center [109, 236] width 20 height 20
type input "[DATE]"
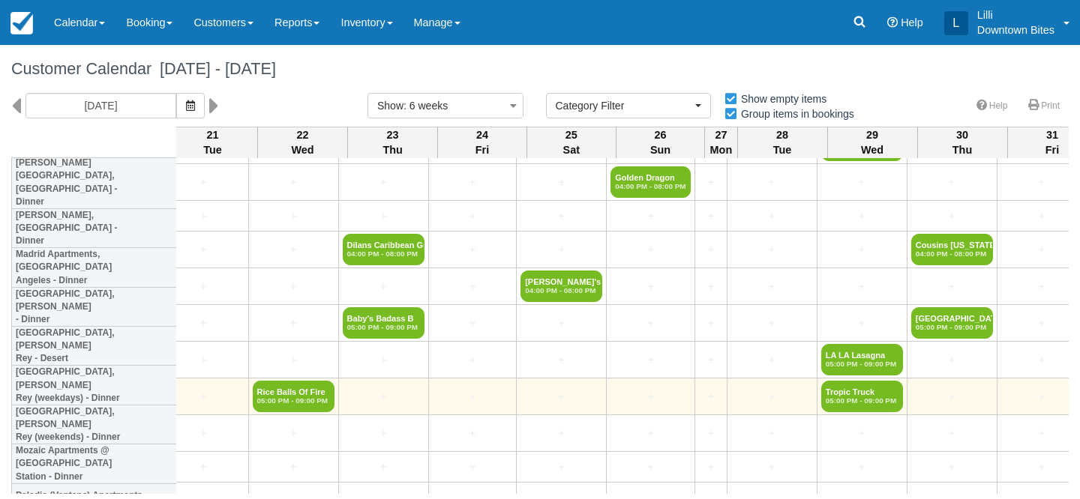
scroll to position [1356, 2311]
